Goal: Information Seeking & Learning: Find specific fact

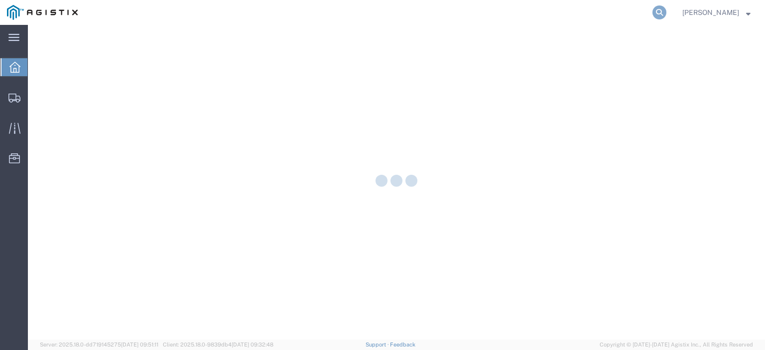
click at [667, 10] on icon at bounding box center [660, 12] width 14 height 14
paste input "56747597"
type input "56747597"
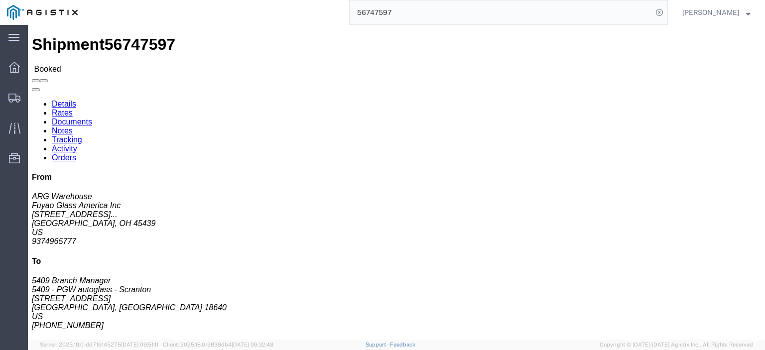
drag, startPoint x: 88, startPoint y: 167, endPoint x: 8, endPoint y: 166, distance: 79.7
click div "Ship From Fuyao Glass America Inc (ARG Warehouse) FUYA [STREET_ADDRESS][PERSON_…"
copy address "[EMAIL_ADDRESS][DOMAIN_NAME]"
